Goal: Information Seeking & Learning: Learn about a topic

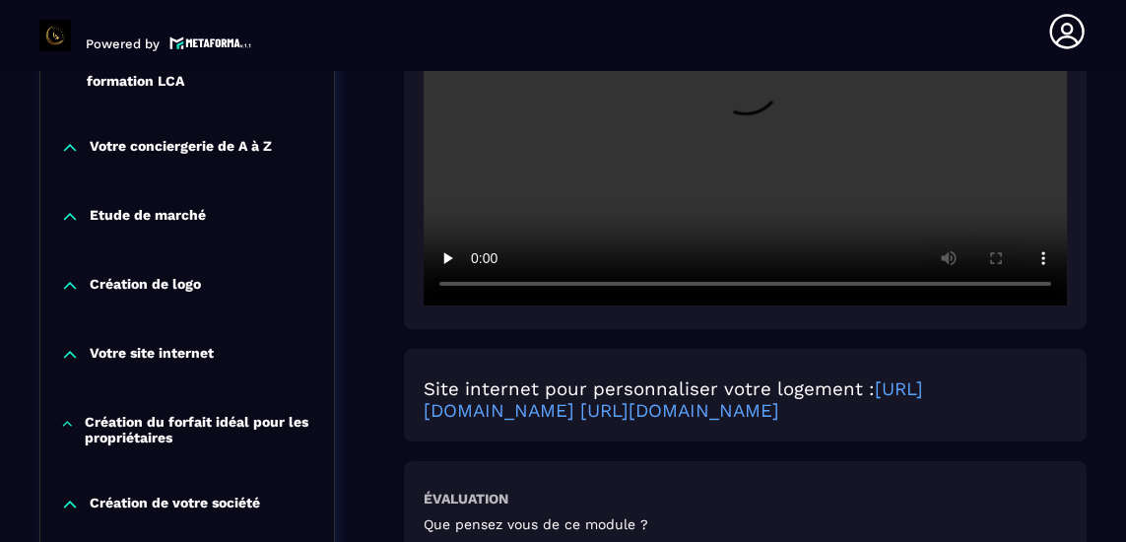
scroll to position [611, 0]
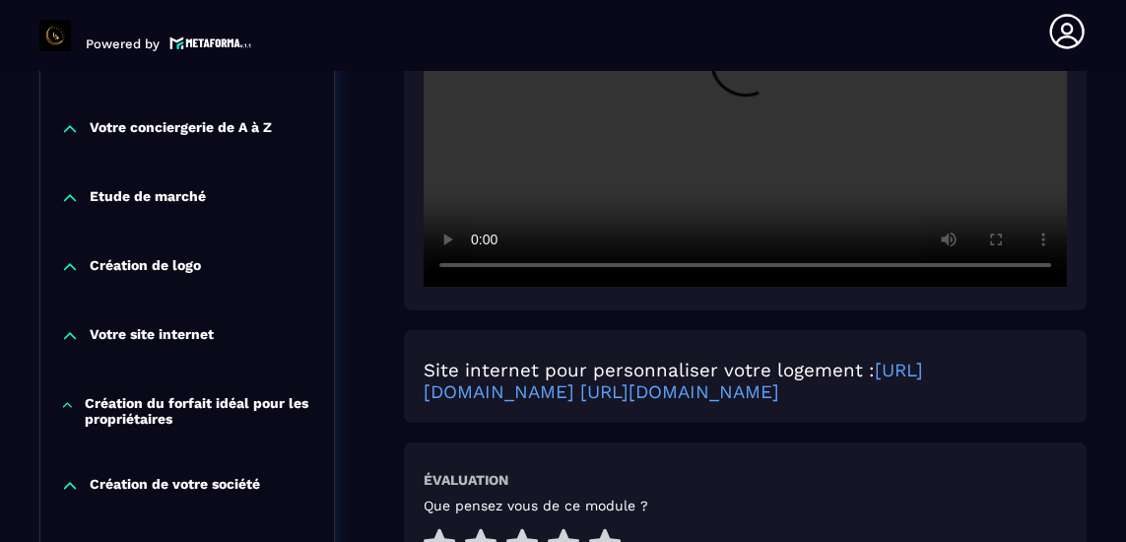
click at [604, 529] on icon at bounding box center [605, 544] width 32 height 31
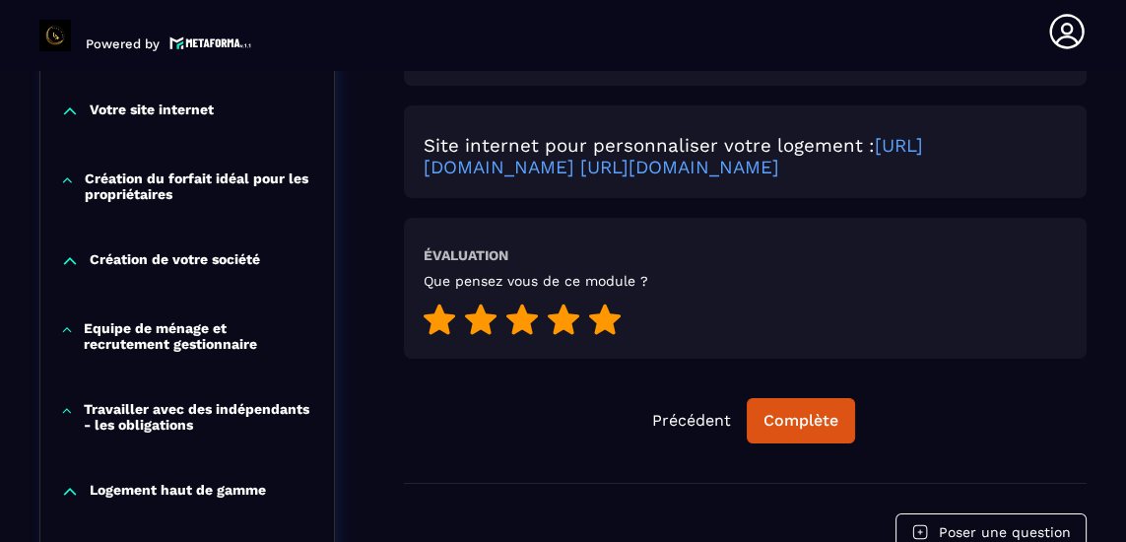
scroll to position [836, 0]
click at [812, 410] on div "Complète" at bounding box center [801, 420] width 75 height 20
click at [801, 410] on div "Continuer" at bounding box center [801, 420] width 77 height 20
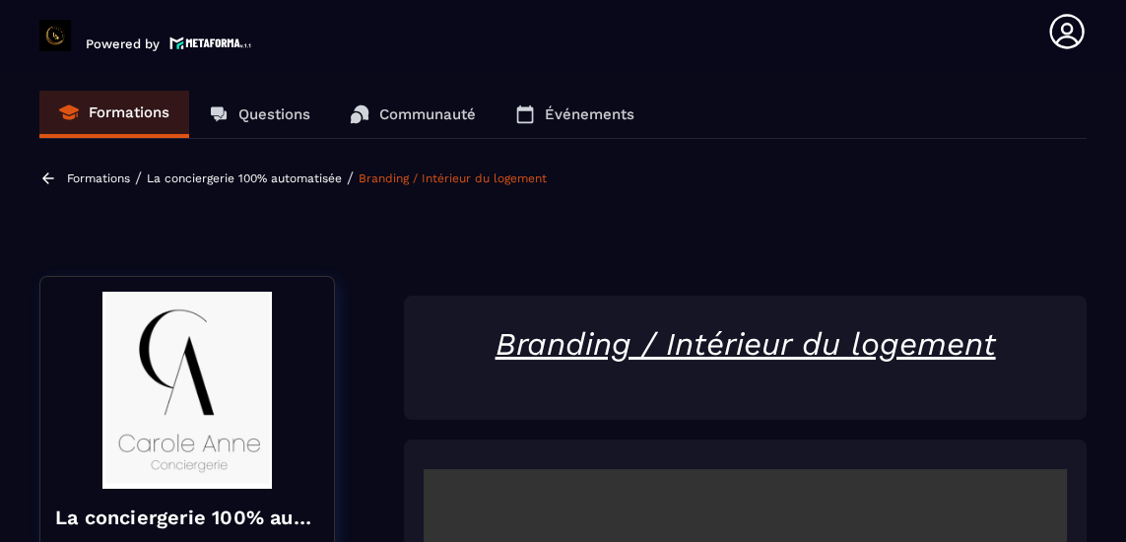
scroll to position [0, 0]
click at [115, 113] on p "Formations" at bounding box center [129, 112] width 81 height 18
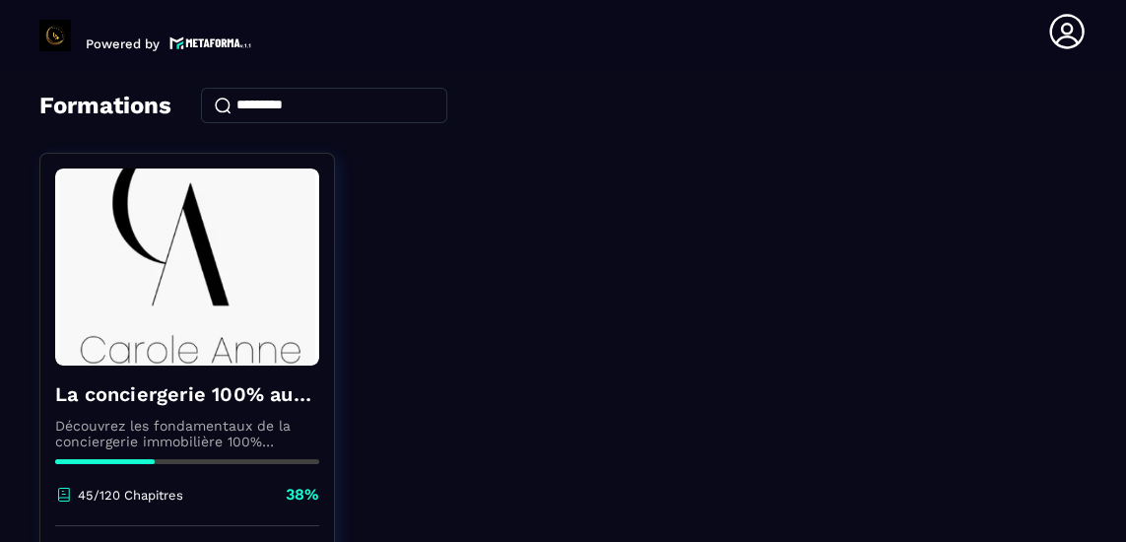
scroll to position [184, 0]
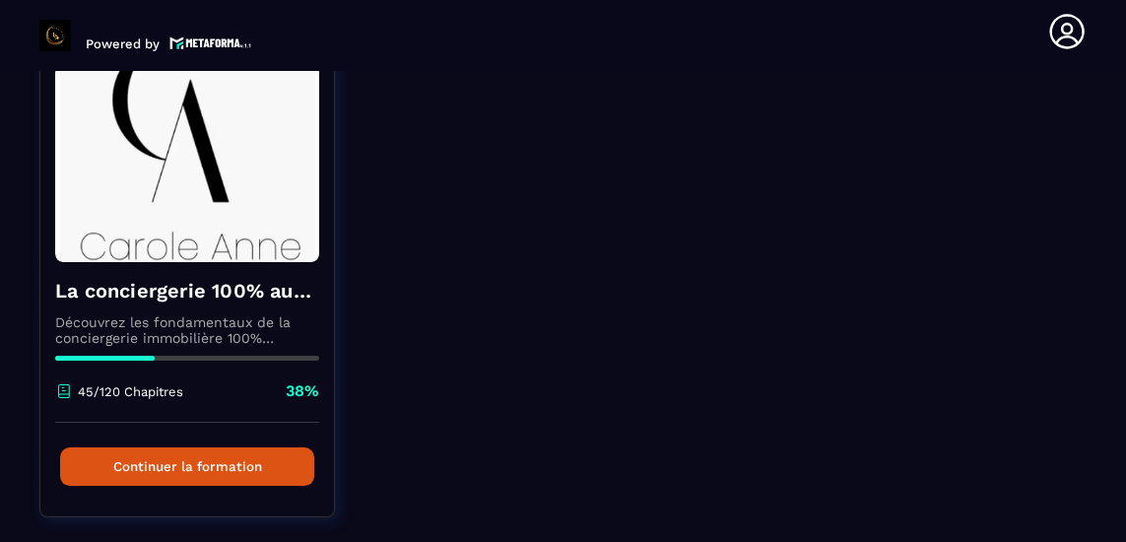
click at [256, 470] on button "Continuer la formation" at bounding box center [187, 466] width 254 height 38
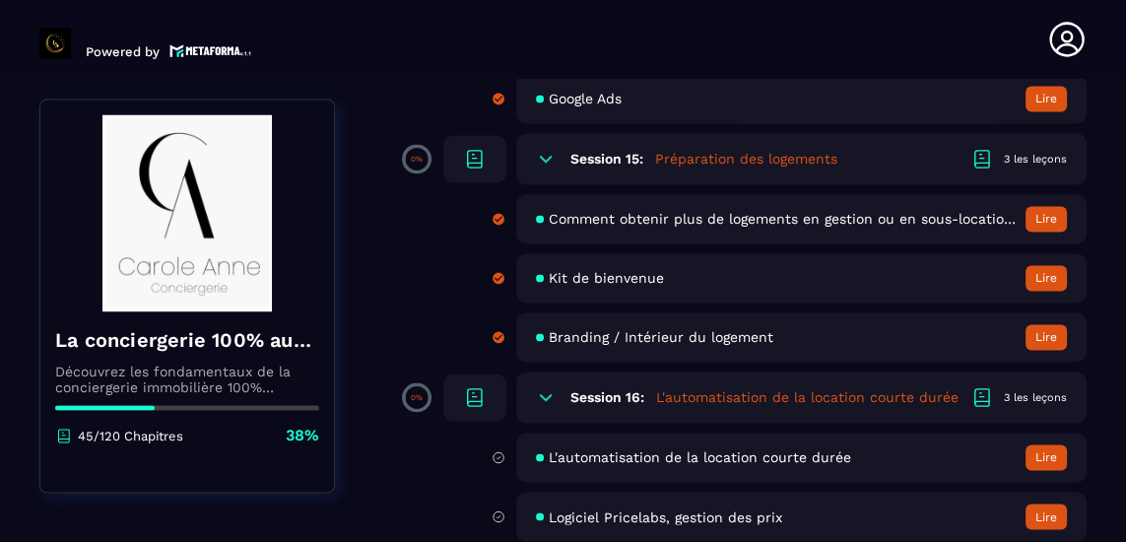
scroll to position [3535, 0]
